Goal: Information Seeking & Learning: Find specific page/section

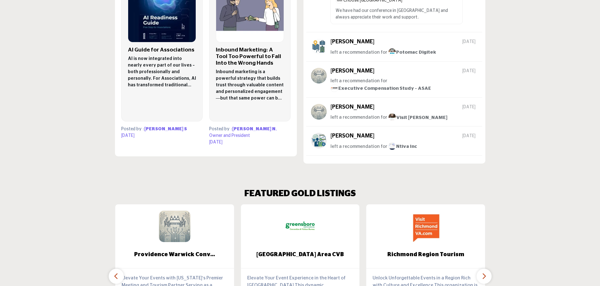
scroll to position [534, 0]
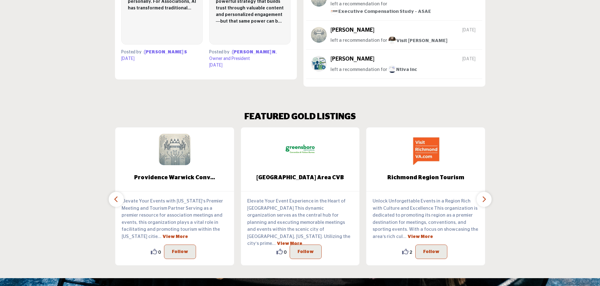
click at [486, 195] on icon "button" at bounding box center [483, 199] width 5 height 8
click at [480, 192] on button "button" at bounding box center [483, 199] width 15 height 15
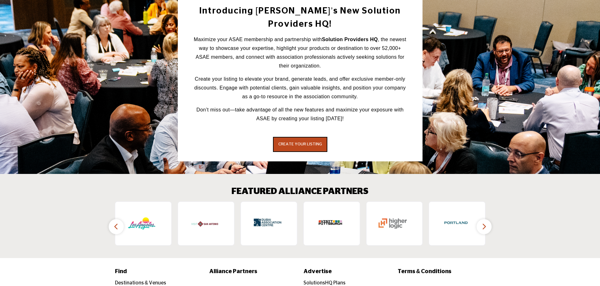
scroll to position [879, 0]
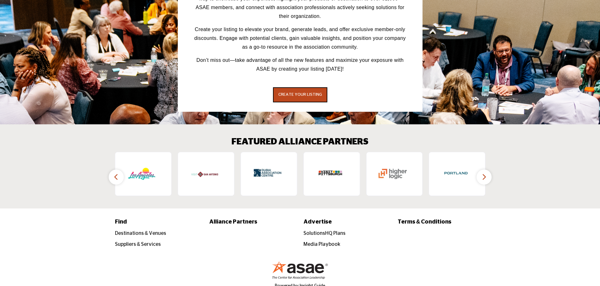
click at [487, 170] on button "button" at bounding box center [483, 177] width 15 height 15
click at [484, 173] on icon "button" at bounding box center [483, 177] width 5 height 8
click at [115, 173] on icon "button" at bounding box center [116, 177] width 5 height 8
click at [486, 173] on icon "button" at bounding box center [483, 177] width 5 height 8
click at [481, 170] on button "button" at bounding box center [483, 177] width 15 height 15
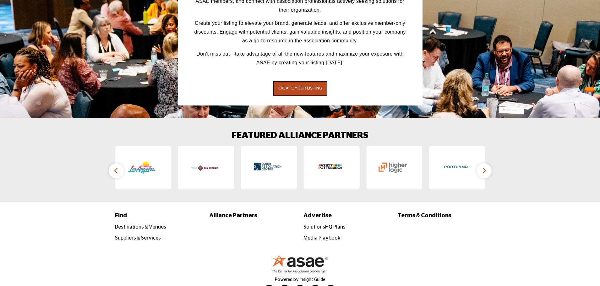
scroll to position [887, 0]
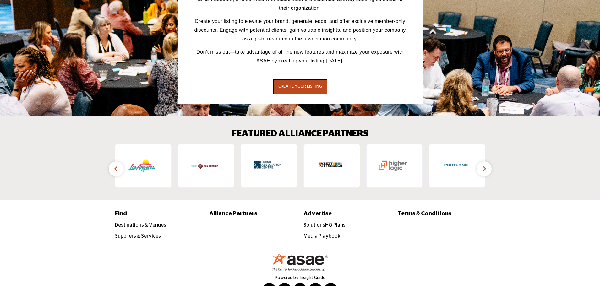
click at [114, 165] on icon "button" at bounding box center [116, 169] width 5 height 8
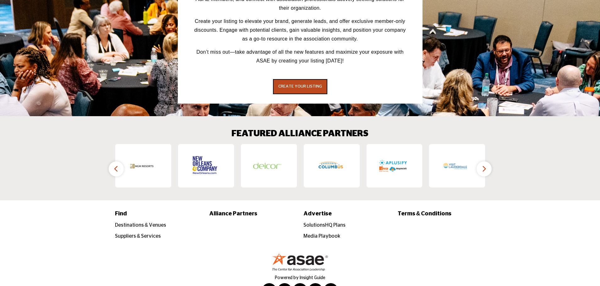
click at [114, 165] on icon "button" at bounding box center [116, 169] width 5 height 8
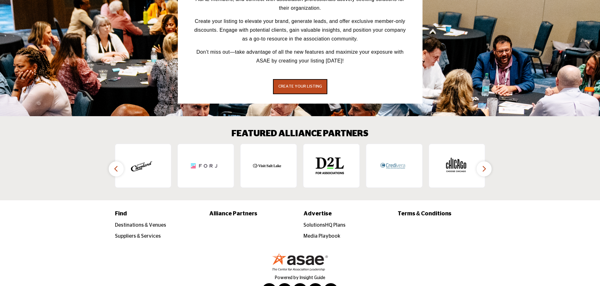
click at [118, 165] on icon "button" at bounding box center [116, 169] width 5 height 8
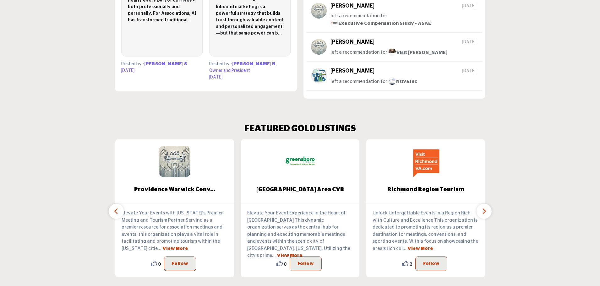
scroll to position [510, 0]
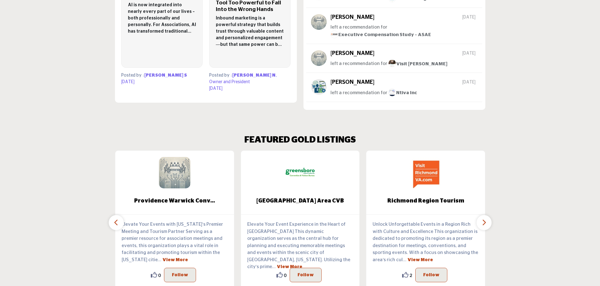
click at [486, 218] on button "button" at bounding box center [483, 222] width 15 height 15
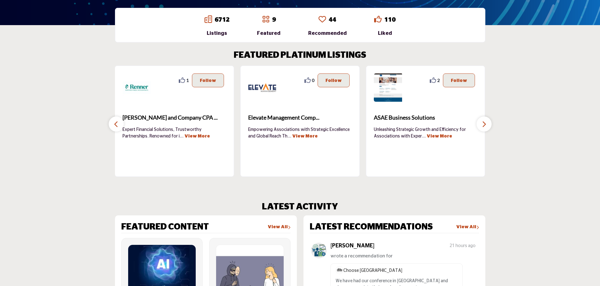
scroll to position [165, 0]
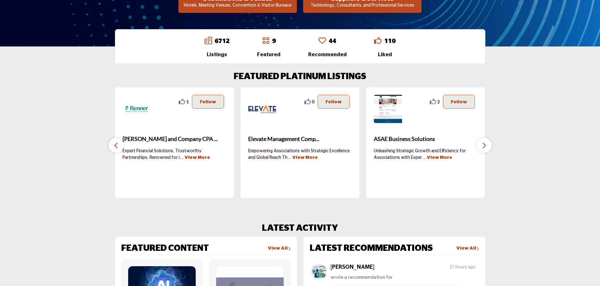
click at [484, 147] on icon "button" at bounding box center [483, 146] width 5 height 8
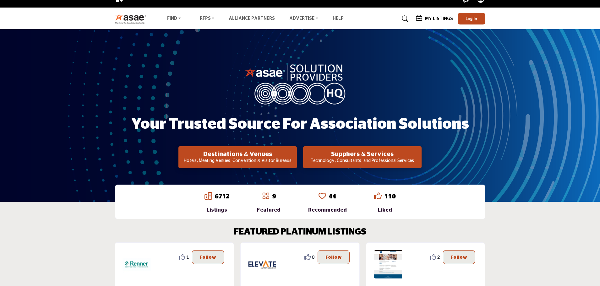
scroll to position [8, 0]
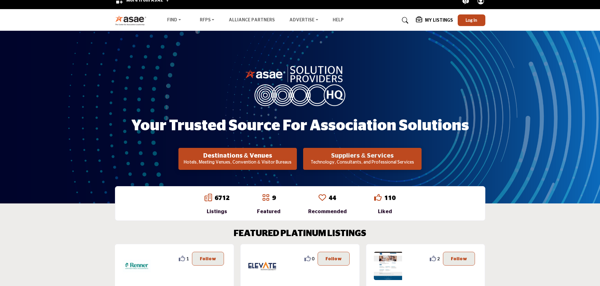
click at [295, 157] on h2 "Suppliers & Services" at bounding box center [237, 156] width 115 height 8
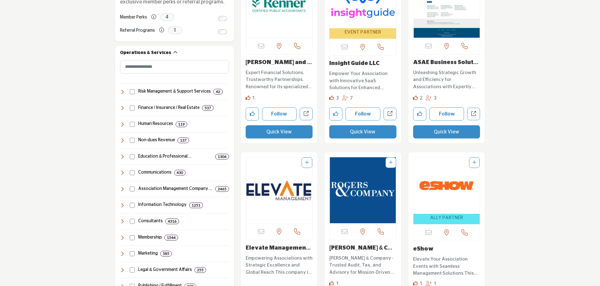
scroll to position [251, 0]
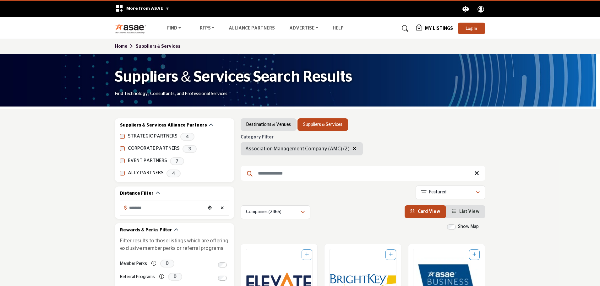
click at [352, 148] on icon "button" at bounding box center [354, 148] width 4 height 5
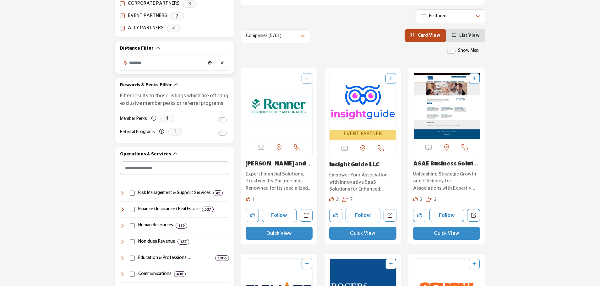
scroll to position [157, 0]
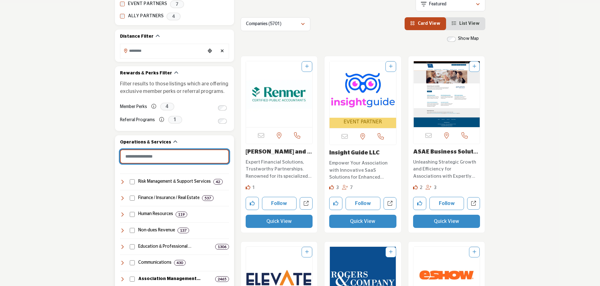
click at [166, 160] on input "Search Category" at bounding box center [174, 156] width 109 height 14
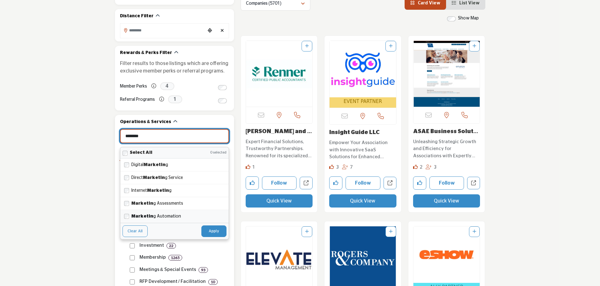
scroll to position [188, 0]
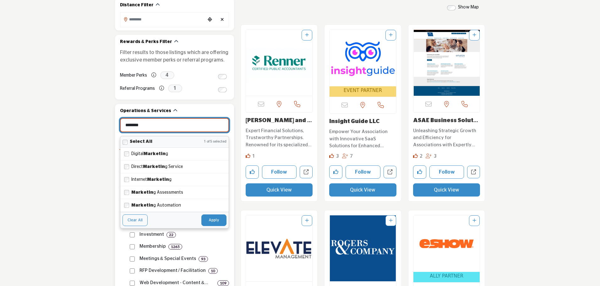
click at [208, 222] on button "Apply" at bounding box center [213, 219] width 25 height 11
type input "********"
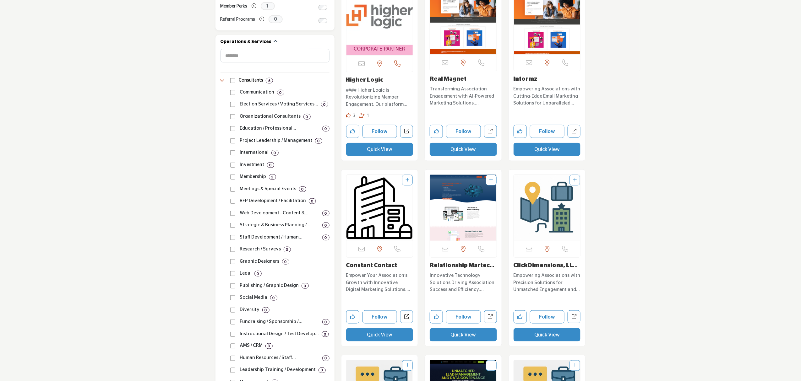
scroll to position [262, 0]
